Goal: Task Accomplishment & Management: Manage account settings

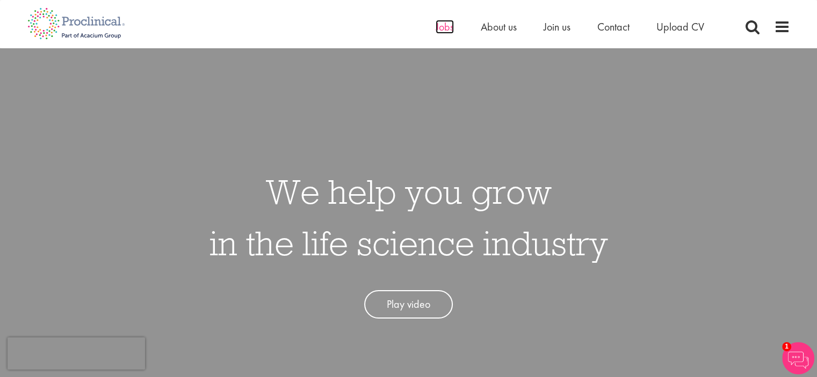
click at [446, 28] on span "Jobs" at bounding box center [444, 27] width 18 height 14
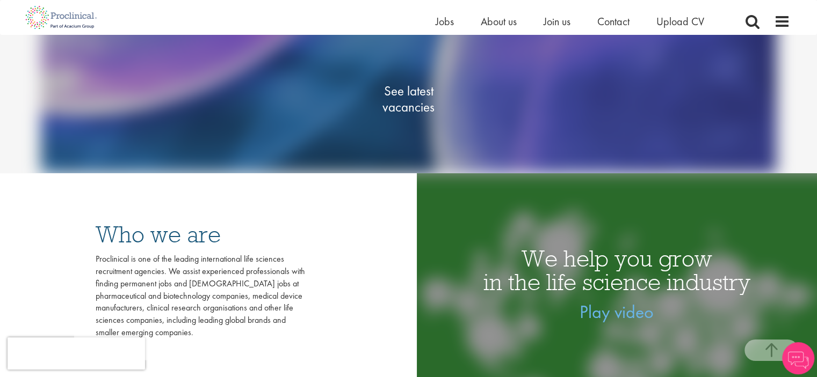
scroll to position [215, 0]
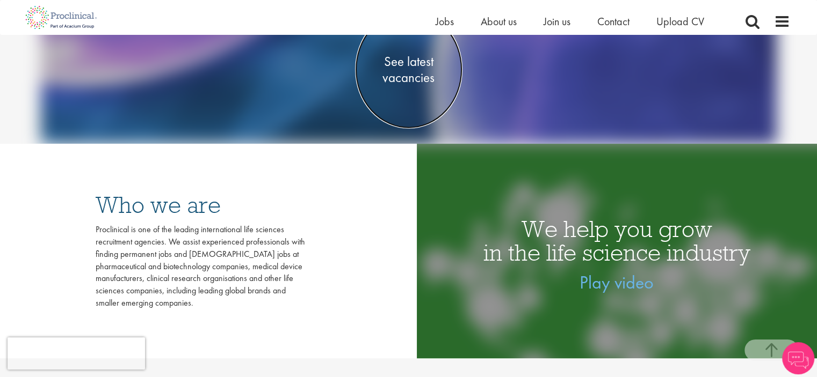
click at [416, 63] on span "See latest vacancies" at bounding box center [408, 69] width 107 height 32
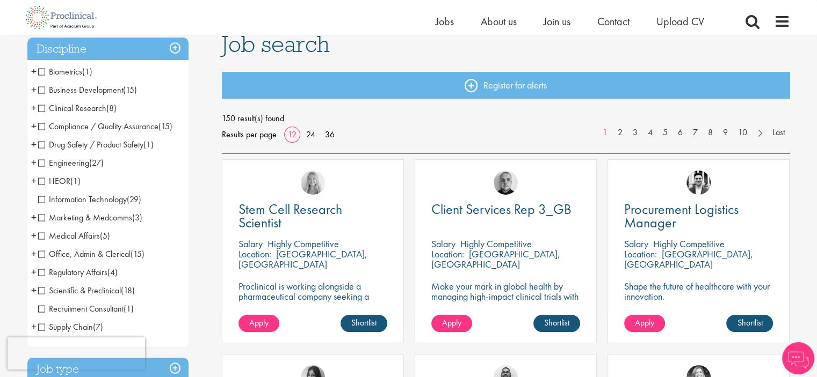
scroll to position [107, 0]
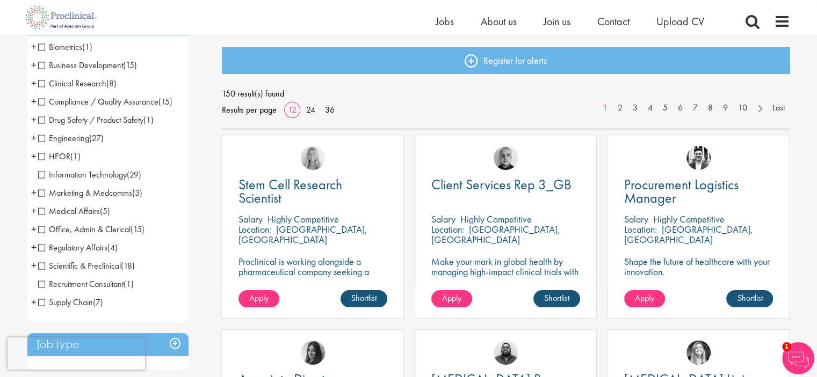
click at [94, 249] on span "Regulatory Affairs" at bounding box center [72, 247] width 69 height 11
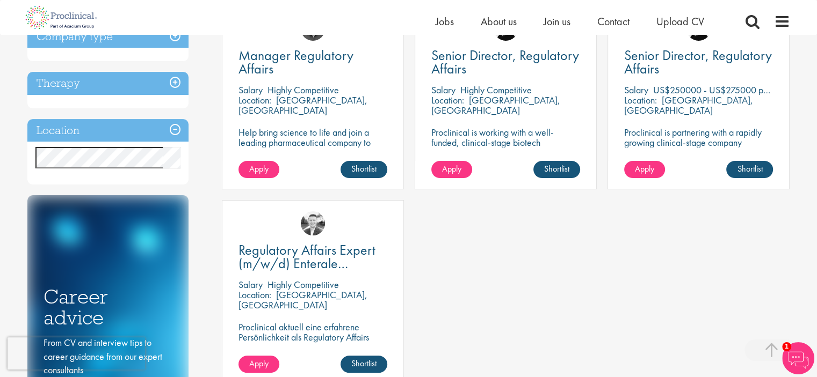
scroll to position [215, 0]
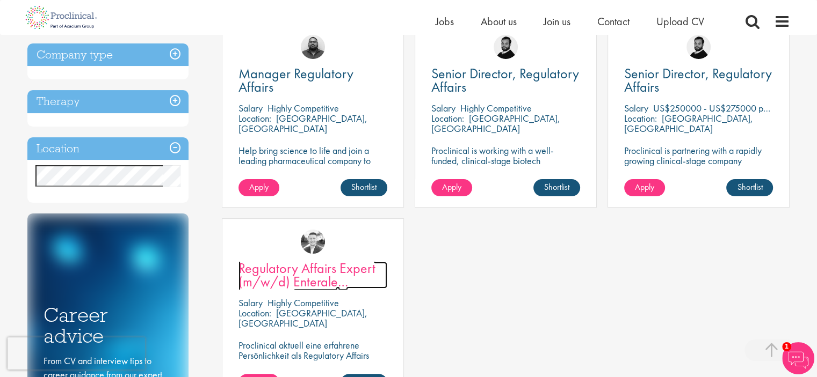
click at [297, 278] on span "Regulatory Affairs Expert (m/w/d) Enterale Ernährung" at bounding box center [306, 281] width 137 height 45
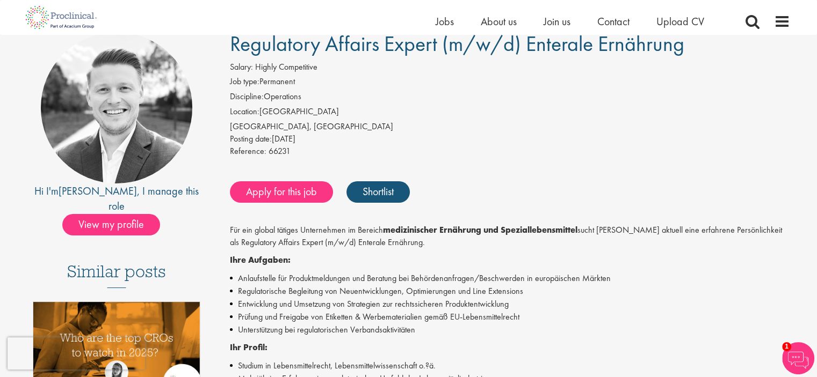
scroll to position [107, 0]
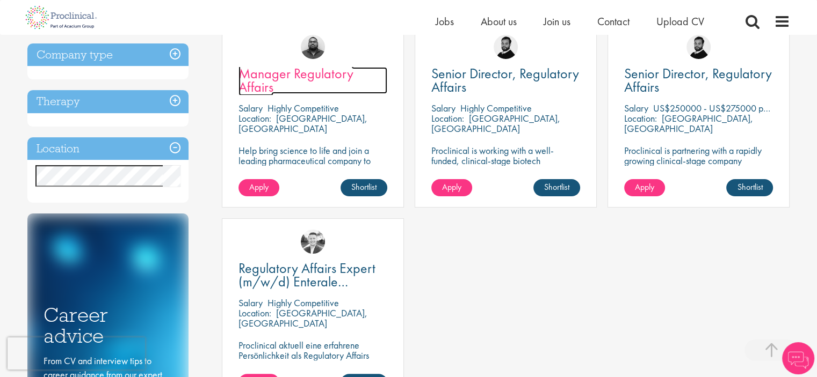
click at [286, 88] on link "Manager Regulatory Affairs" at bounding box center [312, 80] width 149 height 27
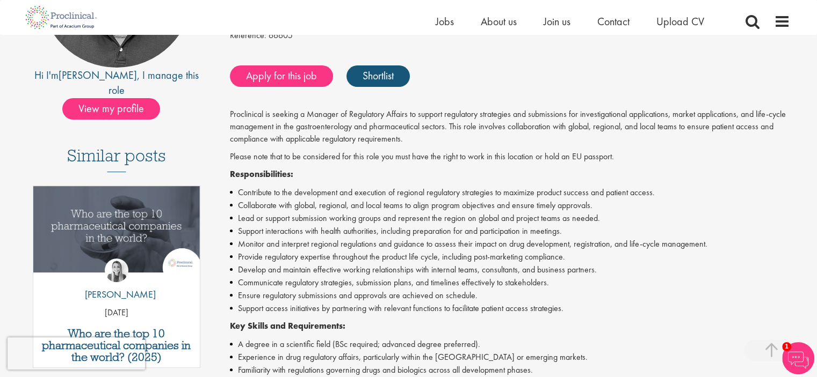
scroll to position [215, 0]
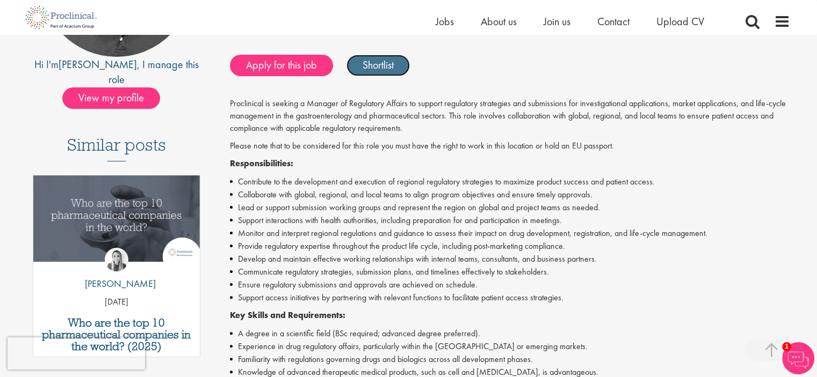
click at [369, 68] on link "Shortlist" at bounding box center [377, 65] width 63 height 21
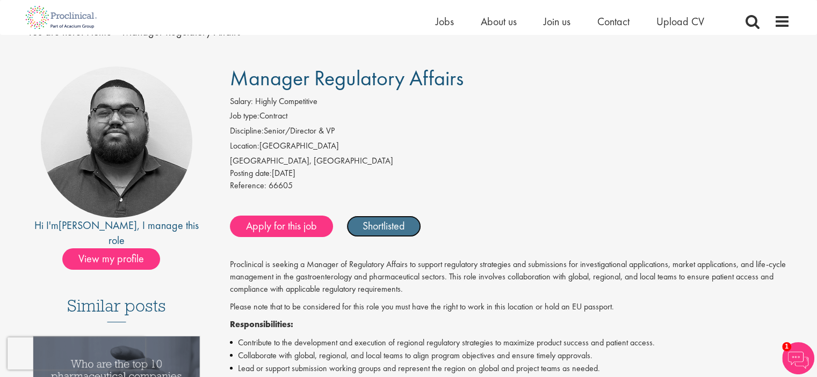
scroll to position [0, 0]
